Goal: Navigation & Orientation: Find specific page/section

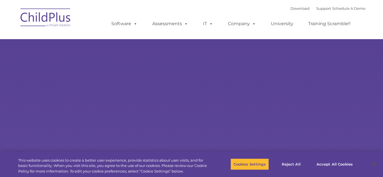
type input ""
select select "MEDIUM"
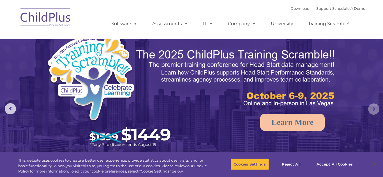
click at [375, 112] on rs-arrow at bounding box center [373, 109] width 11 height 11
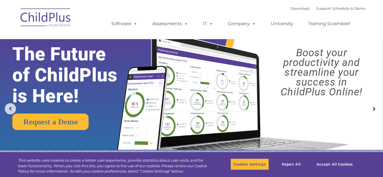
click at [375, 112] on rs-arrow at bounding box center [373, 109] width 11 height 11
click at [11, 110] on rs-arrow at bounding box center [10, 108] width 11 height 11
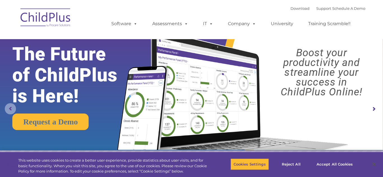
click at [11, 110] on rs-arrow at bounding box center [10, 108] width 11 height 11
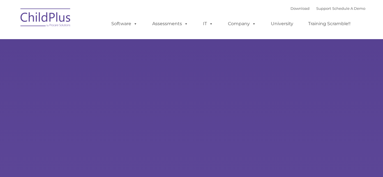
type input ""
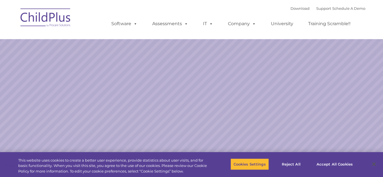
select select "MEDIUM"
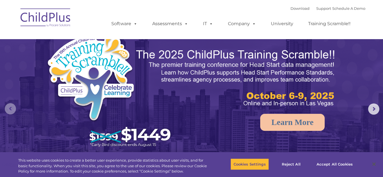
click at [9, 110] on rs-arrow at bounding box center [10, 108] width 11 height 11
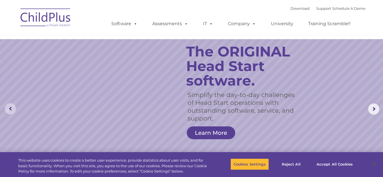
click at [9, 110] on rs-arrow at bounding box center [10, 108] width 11 height 11
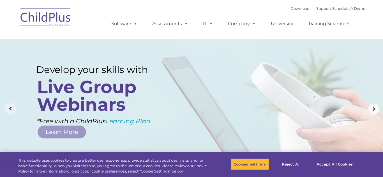
click at [9, 110] on rs-arrow at bounding box center [10, 108] width 11 height 11
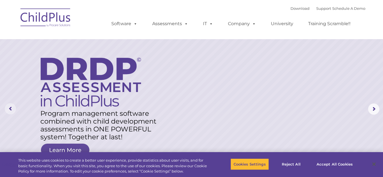
click at [9, 110] on rs-arrow at bounding box center [10, 108] width 11 height 11
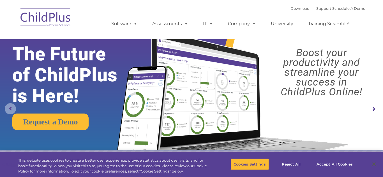
click at [9, 110] on rs-arrow at bounding box center [10, 108] width 11 height 11
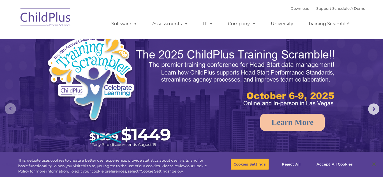
click at [9, 110] on rs-arrow at bounding box center [10, 108] width 11 height 11
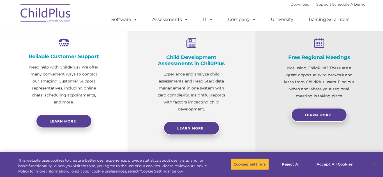
scroll to position [213, 0]
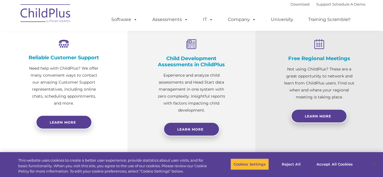
drag, startPoint x: 371, startPoint y: 27, endPoint x: 371, endPoint y: 11, distance: 15.7
click at [371, 11] on nav "Download Support | Schedule A Demo  MENU MENU Software ChildPlus: The original…" at bounding box center [191, 15] width 383 height 31
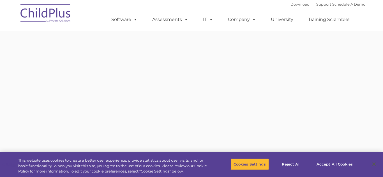
type input ""
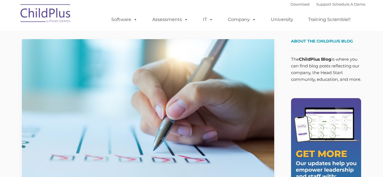
type input ""
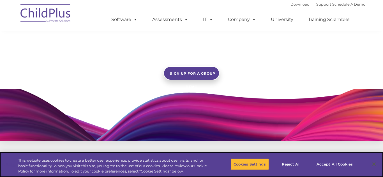
scroll to position [480, 0]
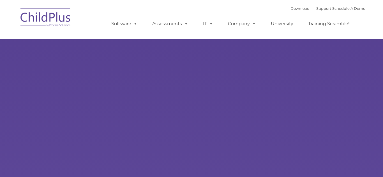
type input ""
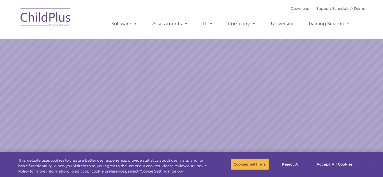
select select "MEDIUM"
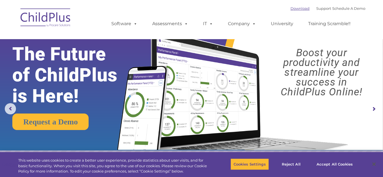
click at [293, 8] on link "Download" at bounding box center [299, 8] width 19 height 4
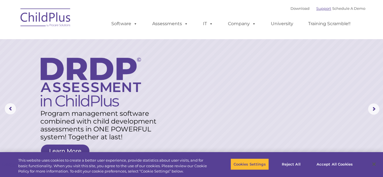
click at [321, 8] on link "Support" at bounding box center [323, 8] width 15 height 4
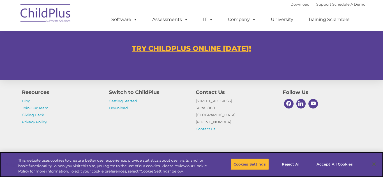
scroll to position [375, 0]
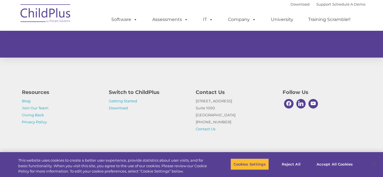
click at [378, 142] on div "Resources Blog Join Our Team Giving Back Privacy Policy Switch to ChildPlus Get…" at bounding box center [191, 107] width 383 height 98
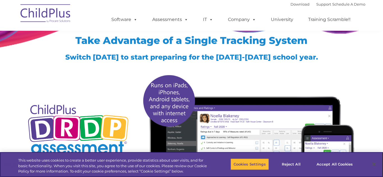
scroll to position [15, 0]
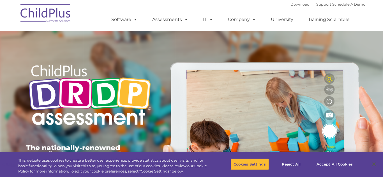
type input ""
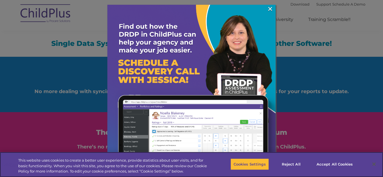
scroll to position [585, 0]
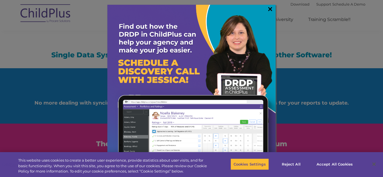
click at [268, 10] on link "×" at bounding box center [270, 9] width 6 height 6
